Goal: Task Accomplishment & Management: Use online tool/utility

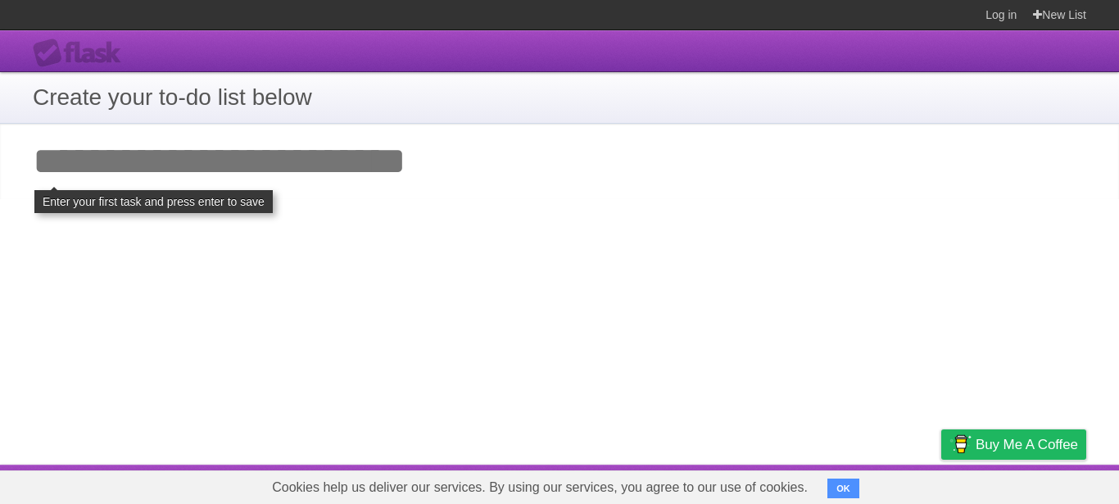
click at [332, 176] on input "Add your first task" at bounding box center [559, 161] width 1119 height 75
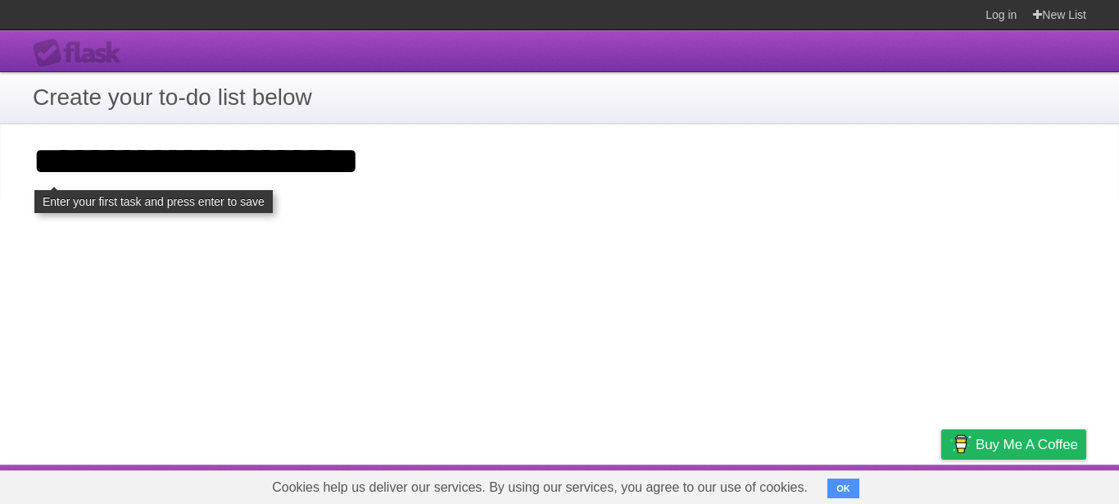
type input "**********"
click input "**********" at bounding box center [0, 0] width 0 height 0
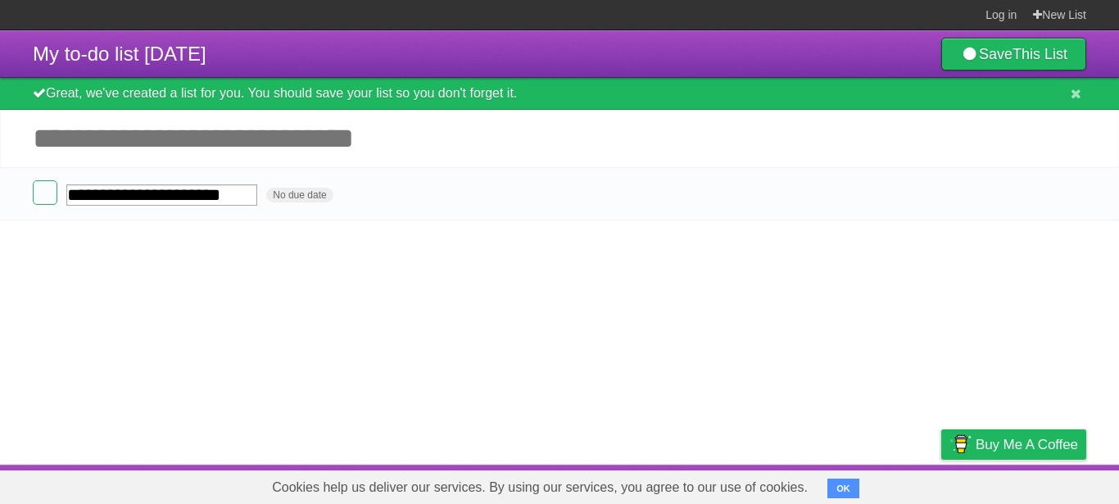
click at [191, 134] on input "Add another task" at bounding box center [559, 138] width 1119 height 57
type input "*"
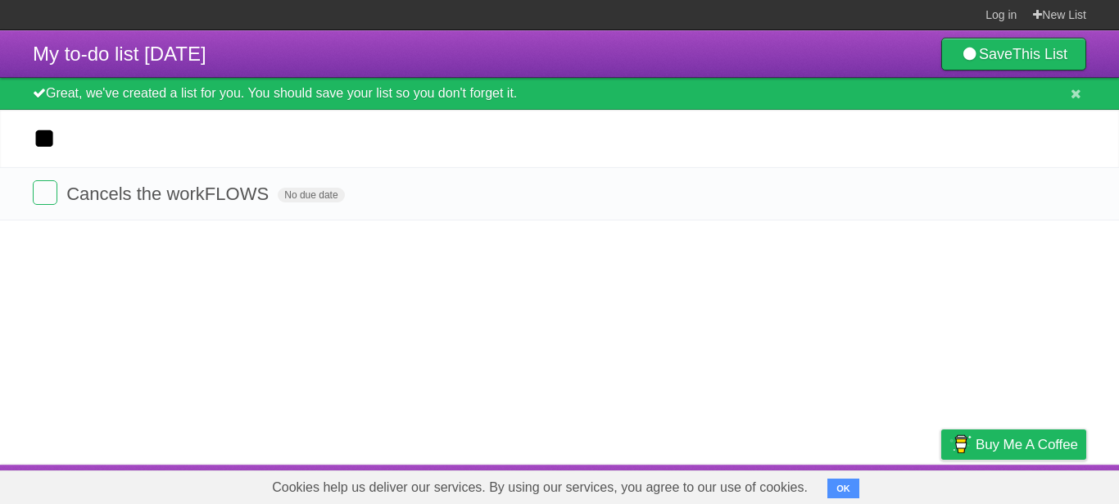
type input "*"
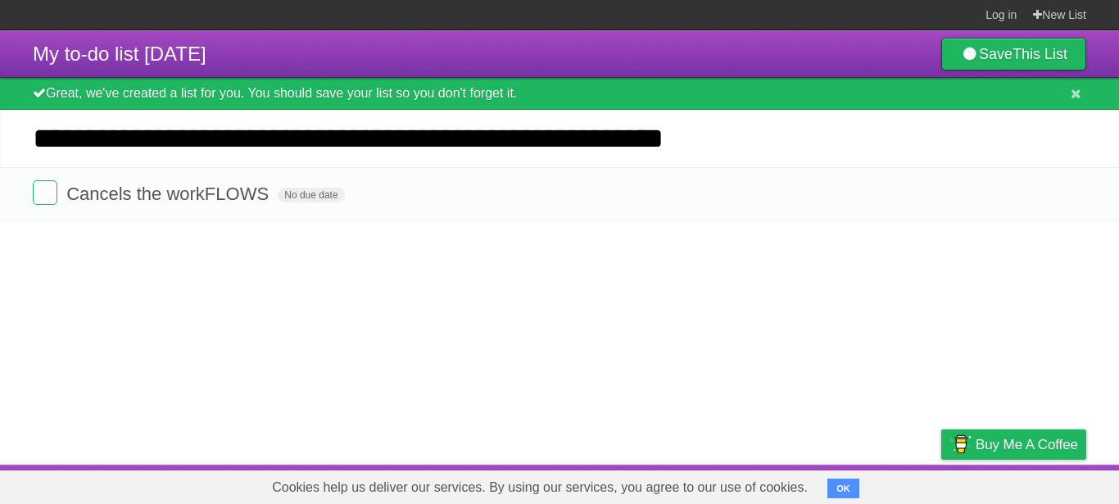
type input "**********"
click input "*********" at bounding box center [0, 0] width 0 height 0
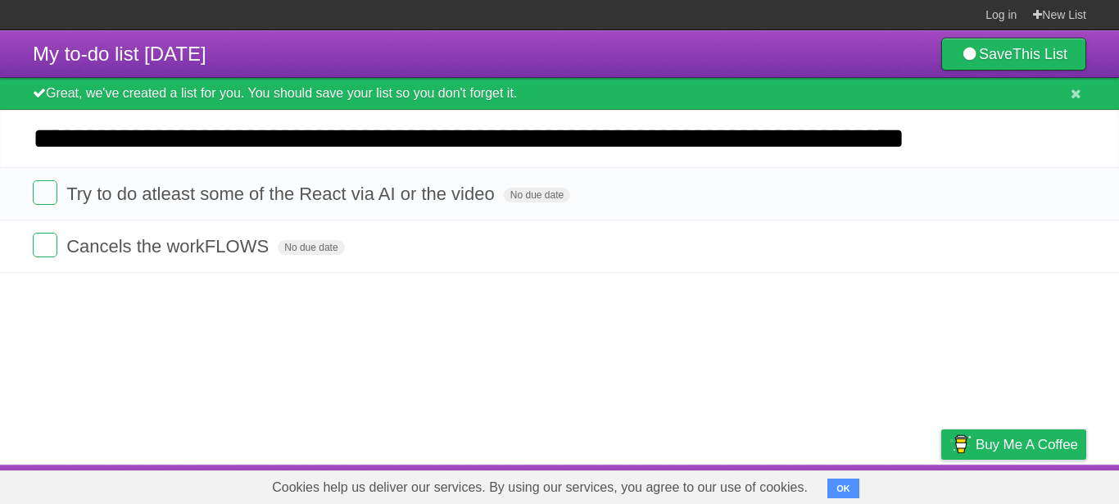
type input "**********"
click input "*********" at bounding box center [0, 0] width 0 height 0
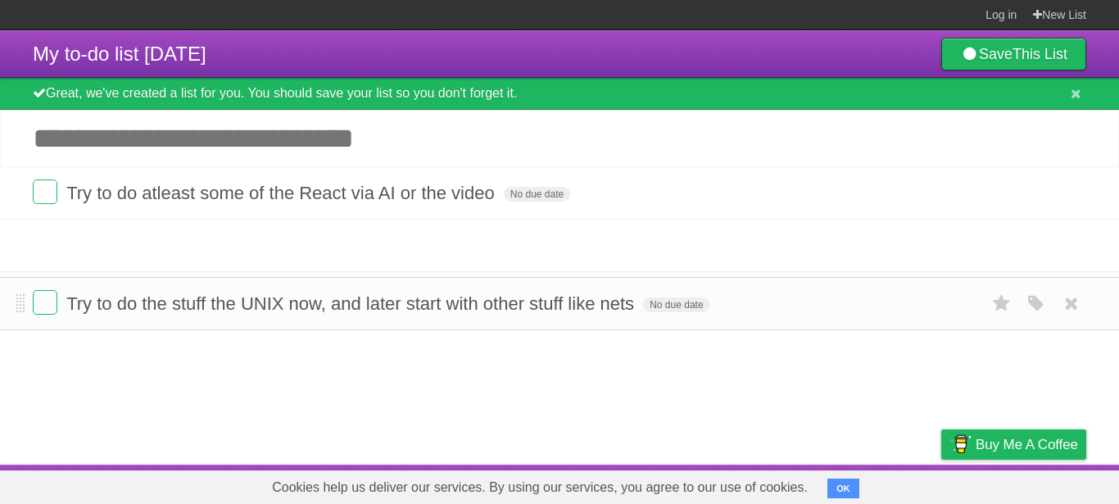
drag, startPoint x: 16, startPoint y: 187, endPoint x: 15, endPoint y: 319, distance: 131.9
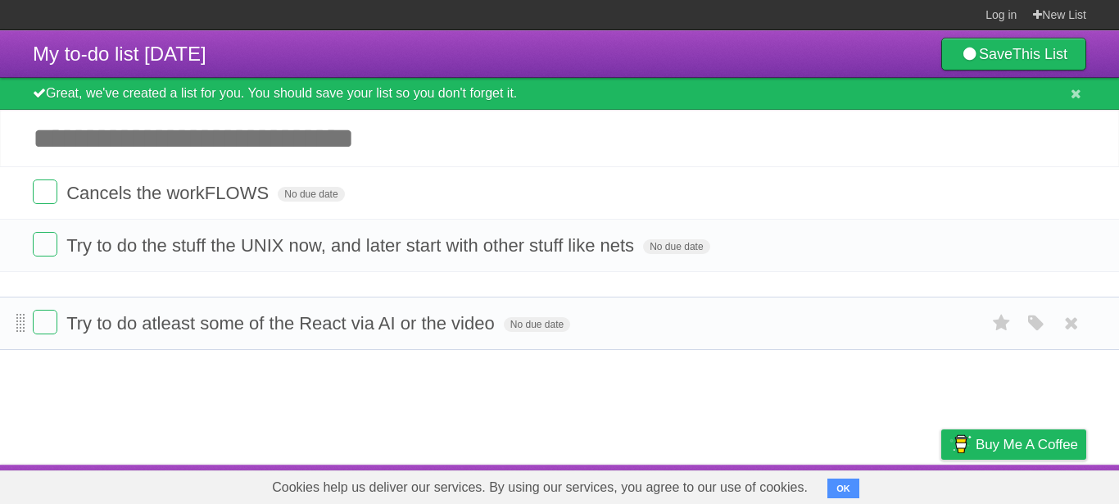
drag, startPoint x: 19, startPoint y: 188, endPoint x: 16, endPoint y: 322, distance: 133.6
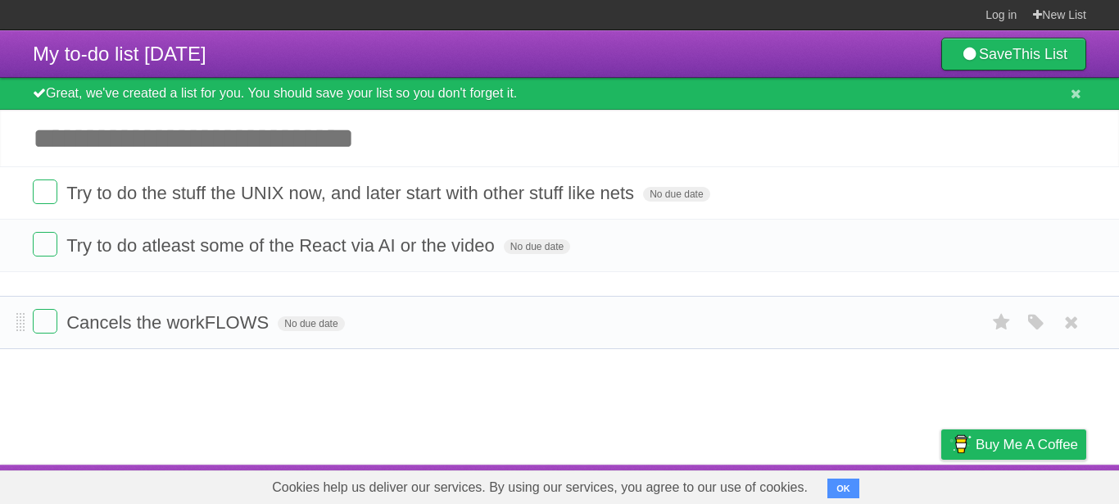
drag, startPoint x: 23, startPoint y: 198, endPoint x: 14, endPoint y: 342, distance: 143.7
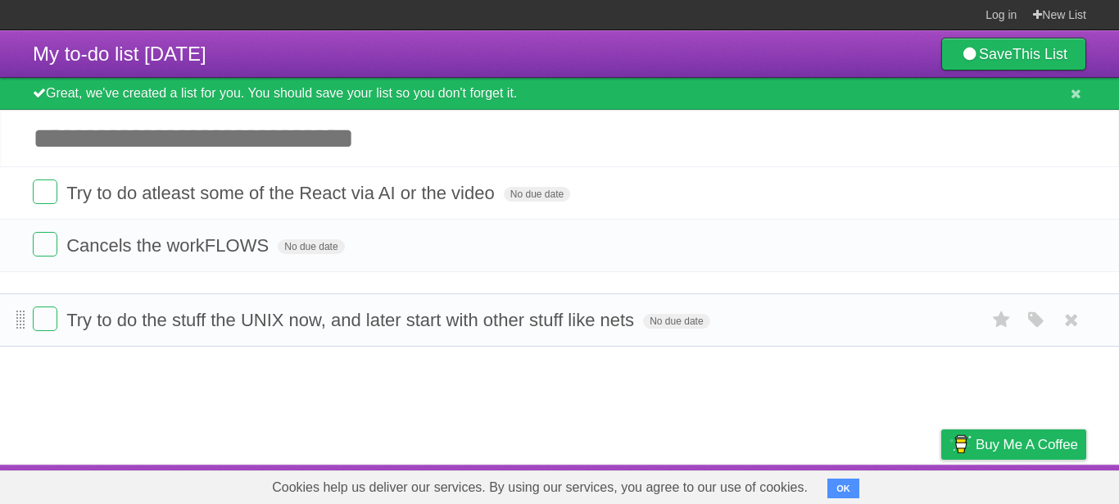
drag, startPoint x: 22, startPoint y: 202, endPoint x: 19, endPoint y: 335, distance: 133.6
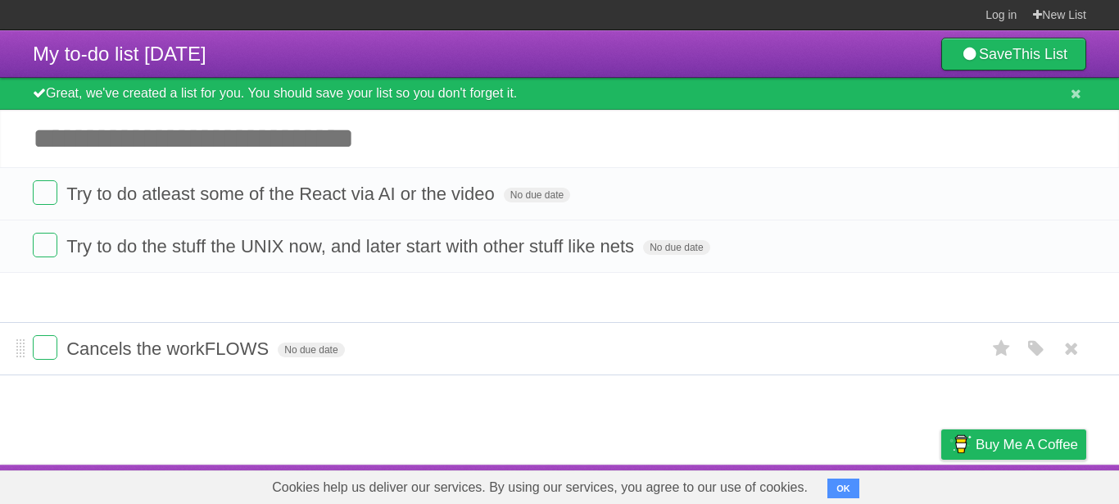
drag, startPoint x: 19, startPoint y: 242, endPoint x: 5, endPoint y: 327, distance: 86.3
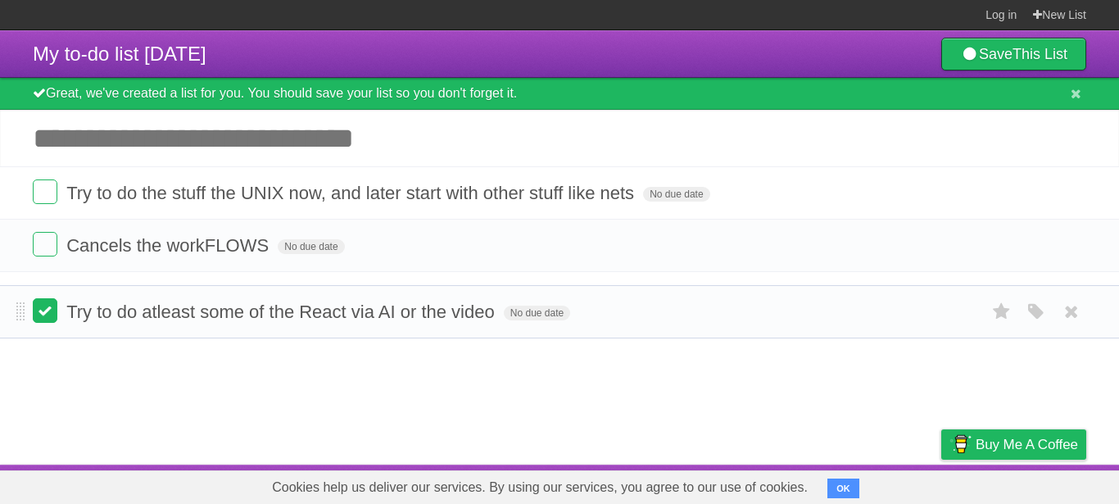
drag, startPoint x: 21, startPoint y: 196, endPoint x: 35, endPoint y: 312, distance: 117.2
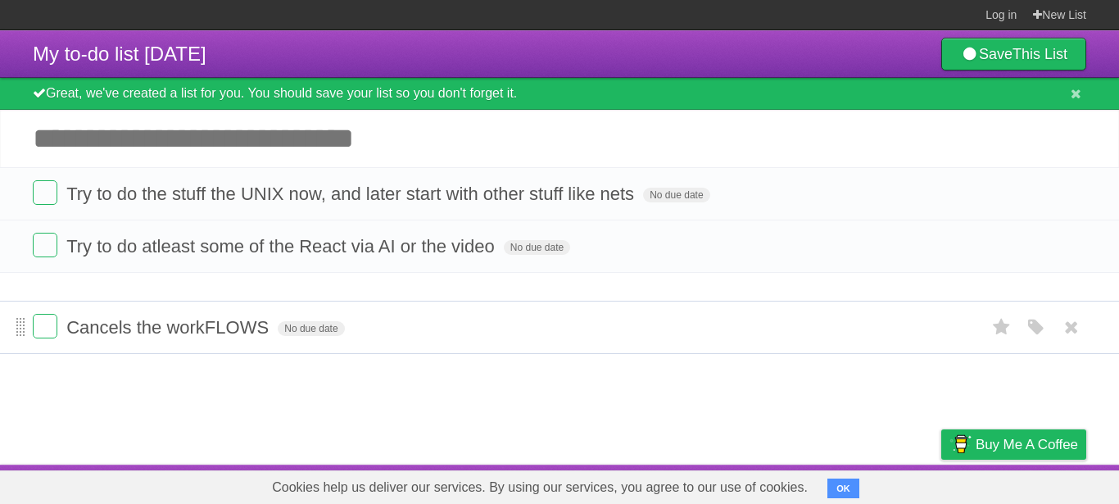
drag, startPoint x: 17, startPoint y: 246, endPoint x: 25, endPoint y: 326, distance: 80.6
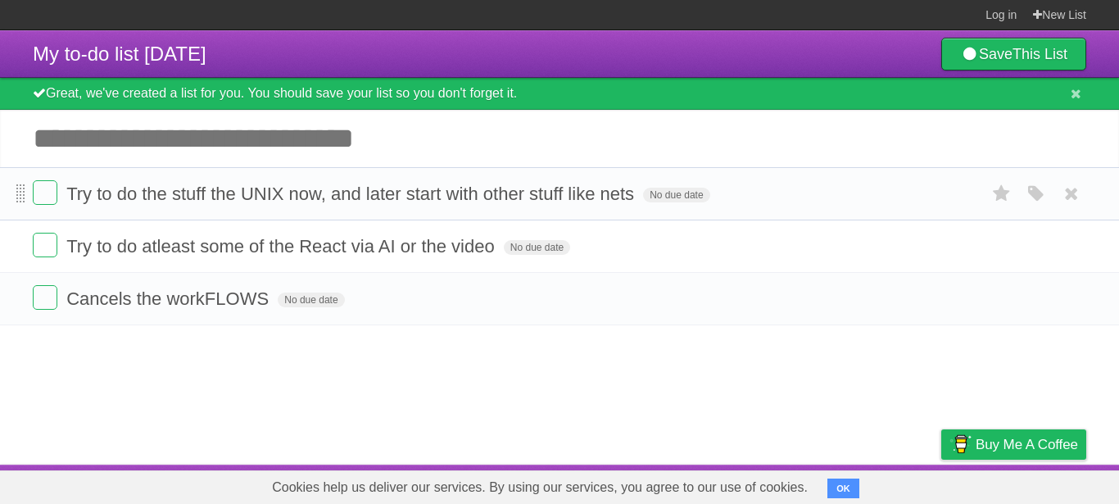
drag, startPoint x: 14, startPoint y: 186, endPoint x: 22, endPoint y: 200, distance: 16.2
click at [22, 200] on li "Try to do the stuff the UNIX now, and later start with other stuff like nets No…" at bounding box center [559, 193] width 1119 height 53
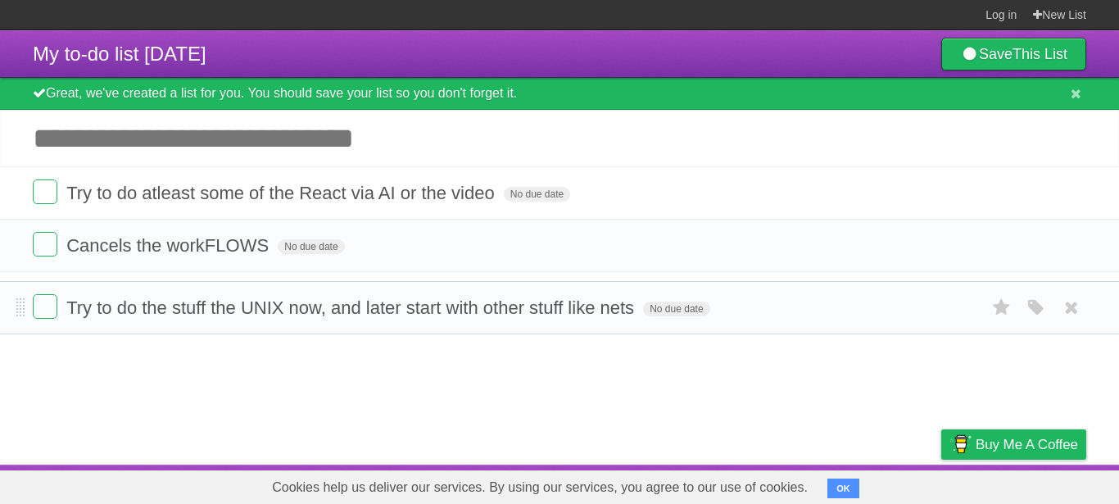
drag, startPoint x: 22, startPoint y: 200, endPoint x: 9, endPoint y: 315, distance: 116.3
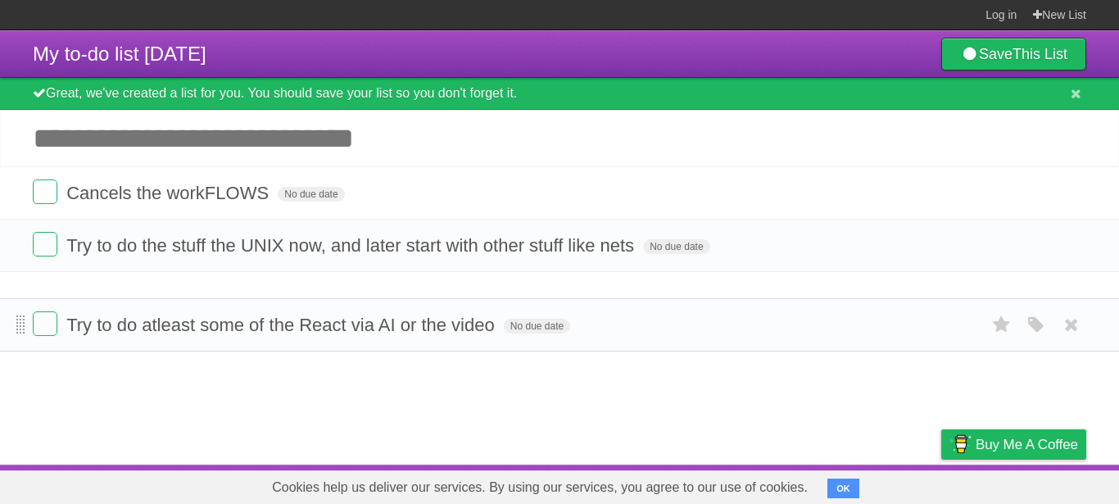
drag, startPoint x: 21, startPoint y: 196, endPoint x: 16, endPoint y: 328, distance: 132.0
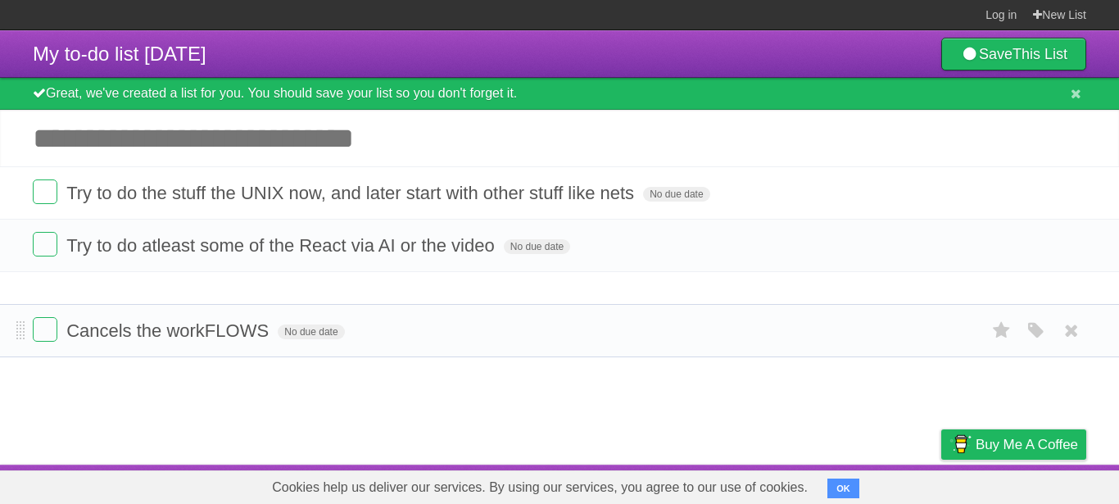
drag, startPoint x: 17, startPoint y: 193, endPoint x: 15, endPoint y: 330, distance: 136.9
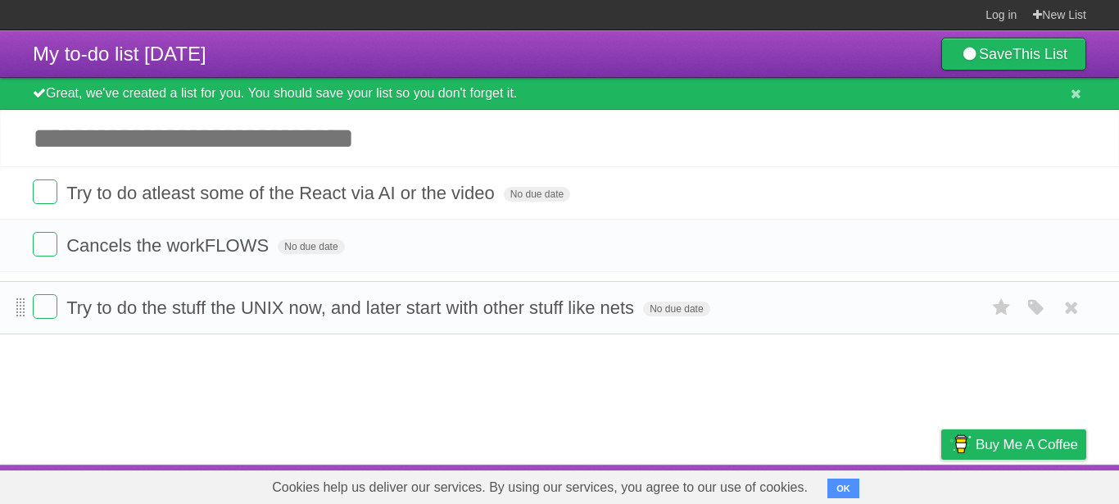
drag, startPoint x: 20, startPoint y: 191, endPoint x: 25, endPoint y: 307, distance: 116.4
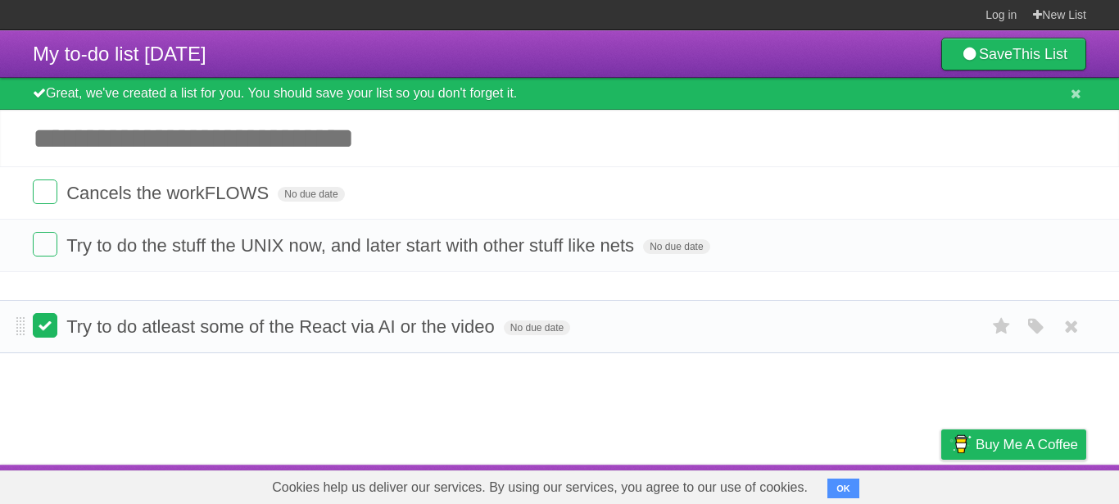
drag, startPoint x: 19, startPoint y: 205, endPoint x: 46, endPoint y: 338, distance: 136.3
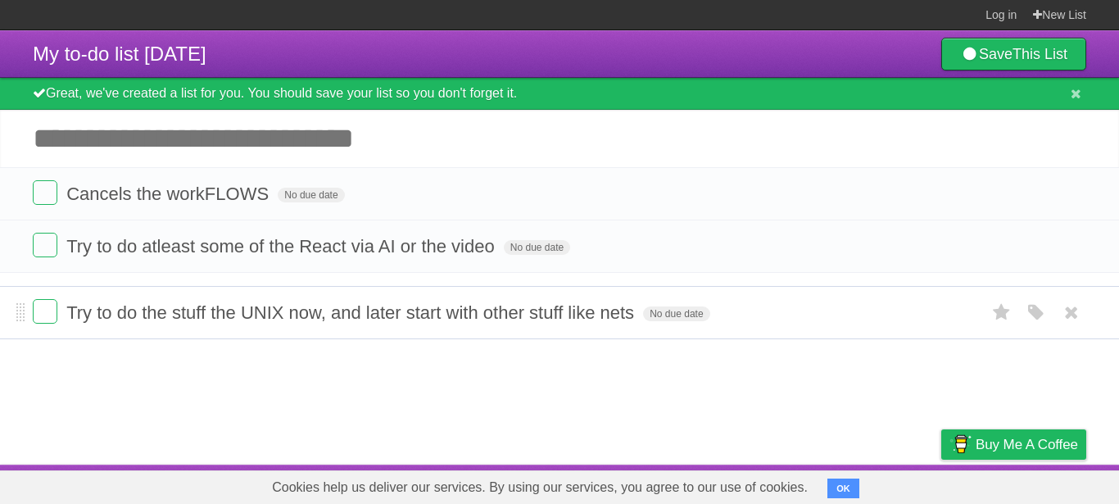
drag, startPoint x: 21, startPoint y: 250, endPoint x: 25, endPoint y: 321, distance: 71.4
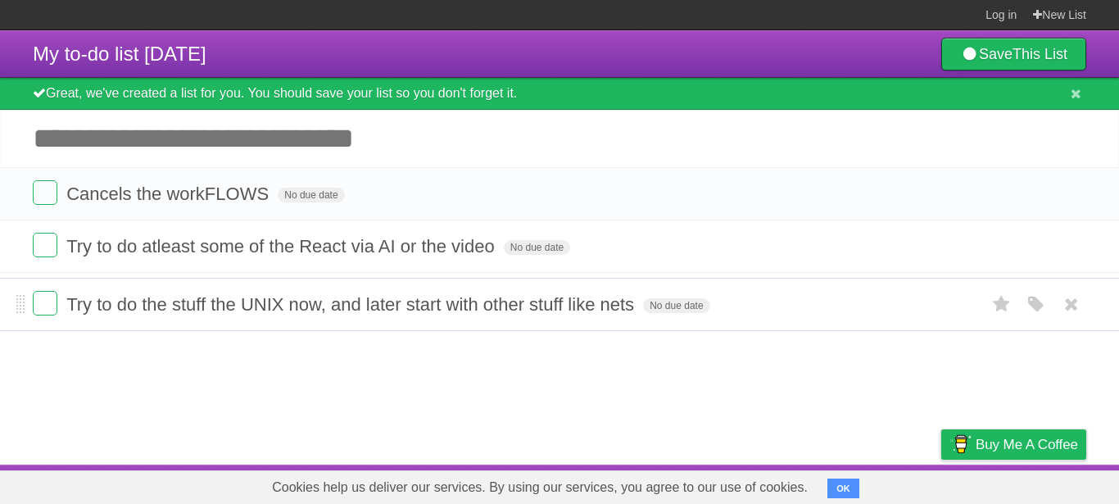
drag, startPoint x: 24, startPoint y: 297, endPoint x: 139, endPoint y: 315, distance: 117.1
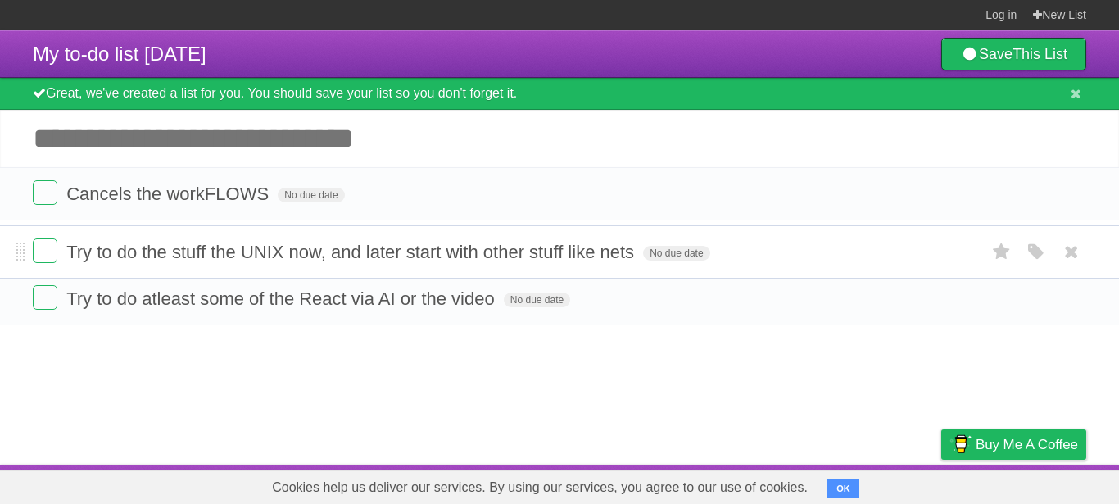
drag, startPoint x: 16, startPoint y: 291, endPoint x: 14, endPoint y: 243, distance: 48.4
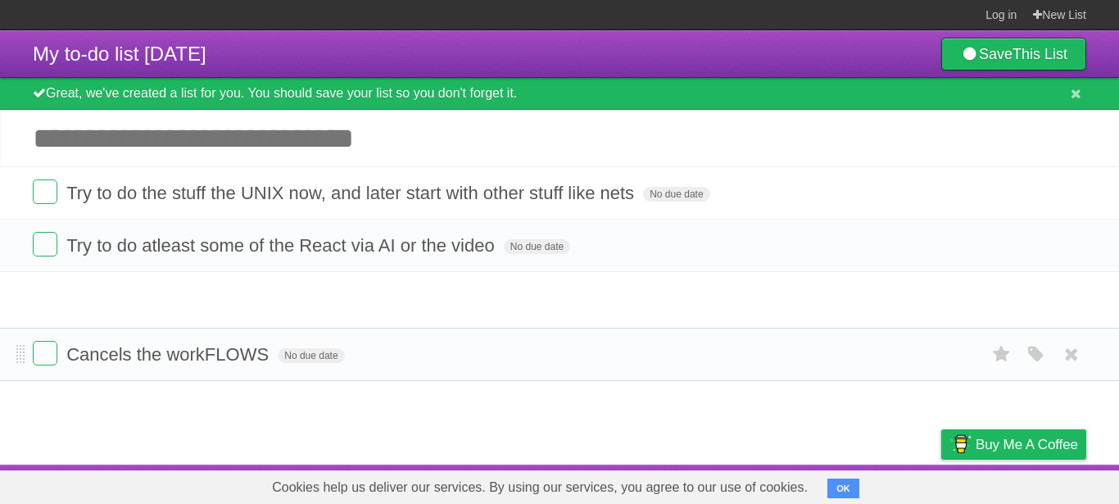
drag, startPoint x: 23, startPoint y: 193, endPoint x: 31, endPoint y: 354, distance: 160.8
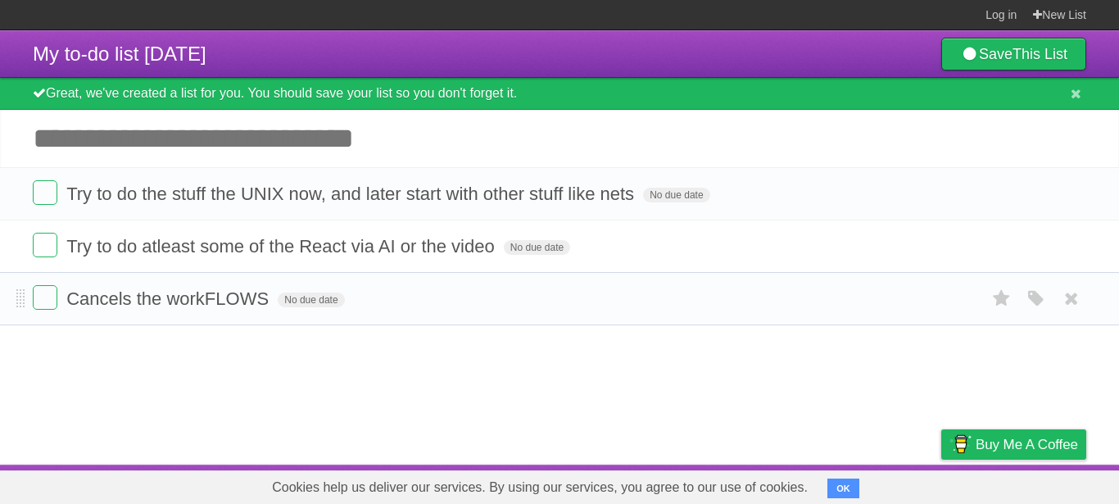
click at [429, 305] on form "Cancels the workFLOWS No due date White Red Blue Green Purple Orange" at bounding box center [560, 298] width 1054 height 27
click at [452, 372] on article "My to-do list [DATE] Save This List Great, we've created a list for you. You sh…" at bounding box center [559, 247] width 1119 height 434
click at [842, 485] on button "OK" at bounding box center [844, 488] width 32 height 20
